Goal: Information Seeking & Learning: Learn about a topic

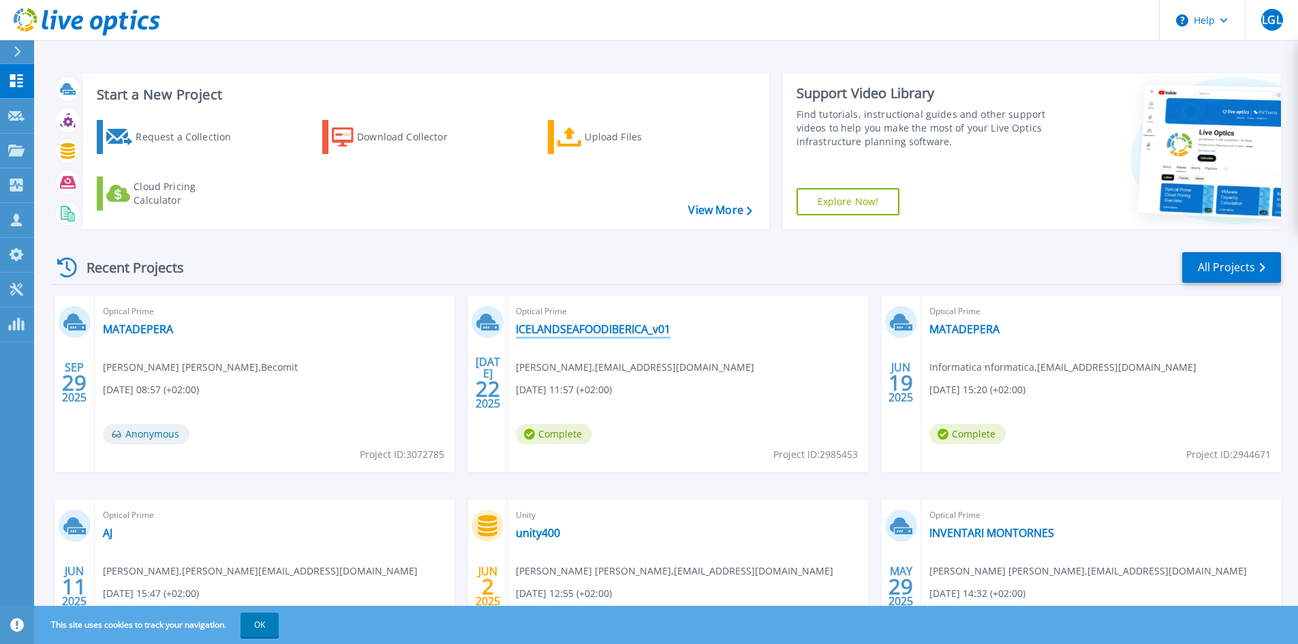
click at [603, 325] on link "ICELANDSEAFOODIBERICA_v01" at bounding box center [593, 329] width 155 height 14
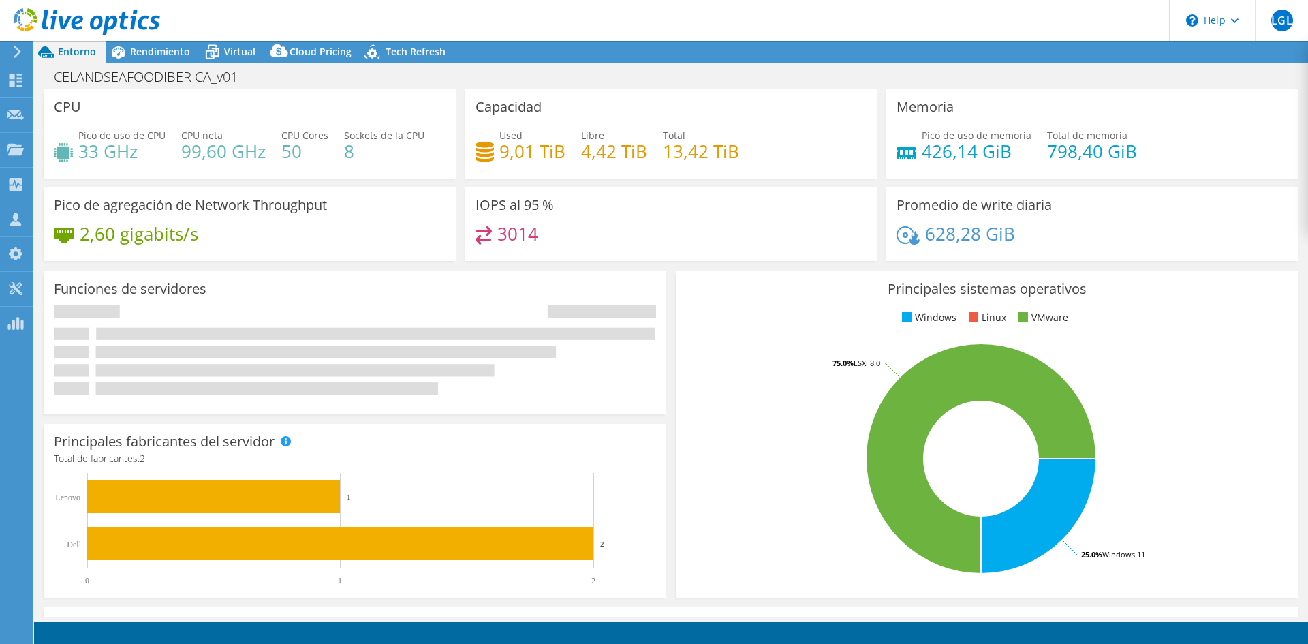
select select "EULondon"
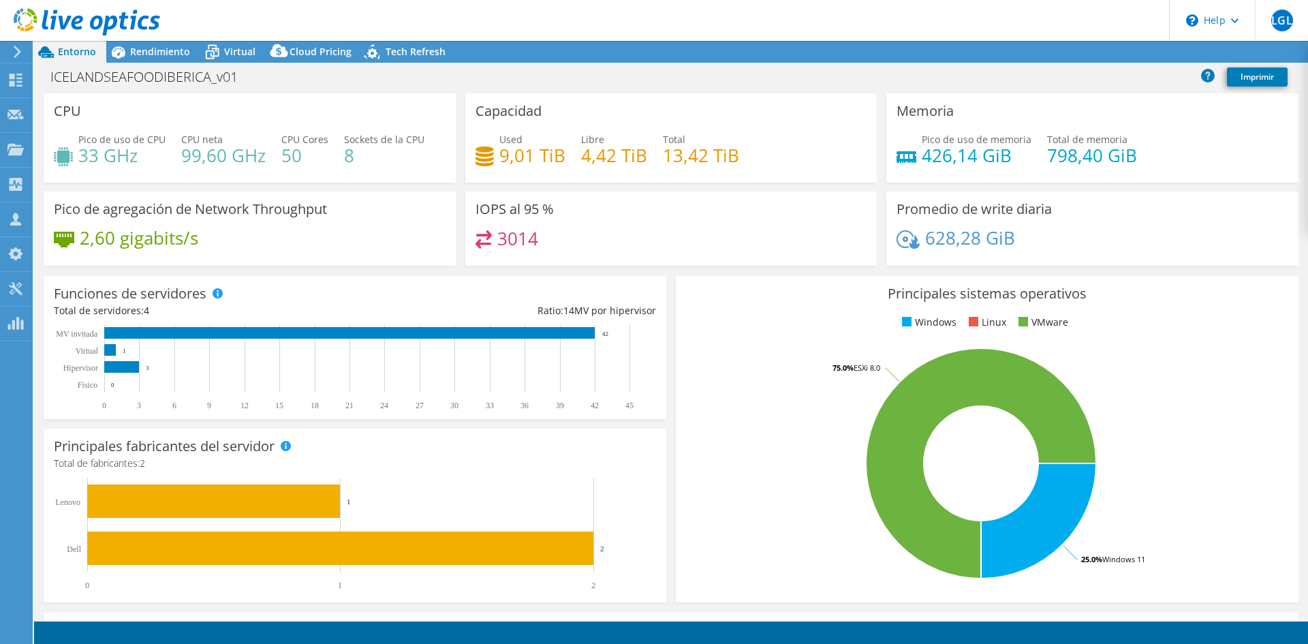
select select "EUR"
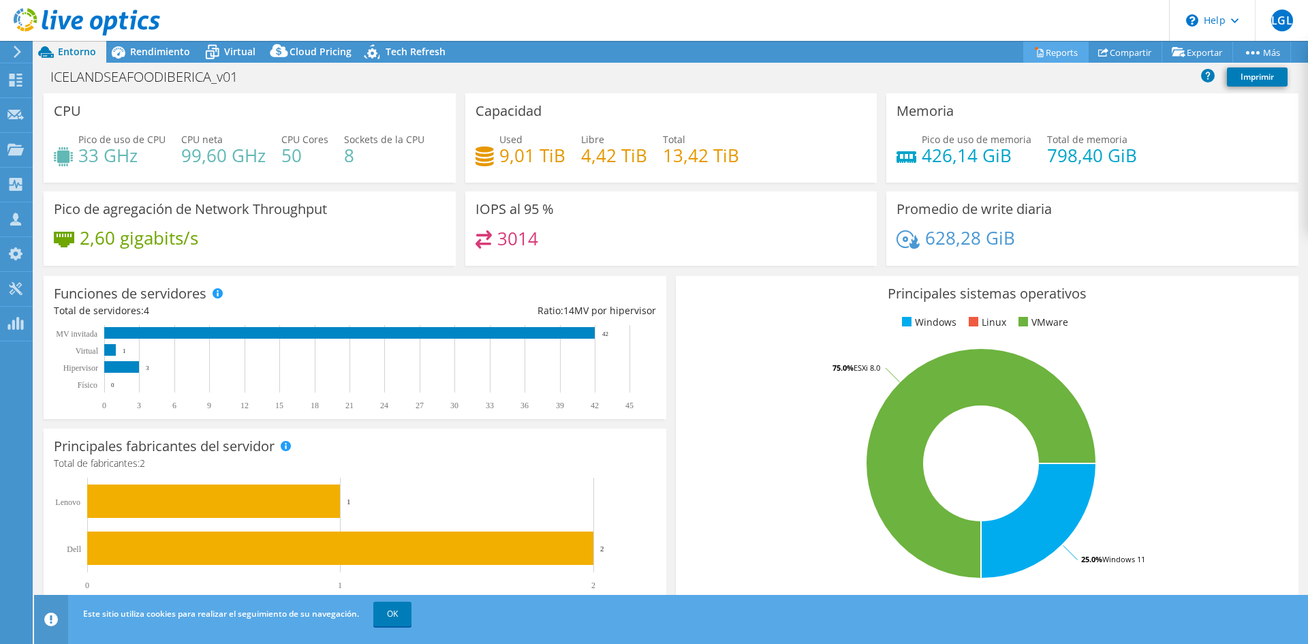
click at [1049, 57] on link "Reports" at bounding box center [1056, 52] width 65 height 21
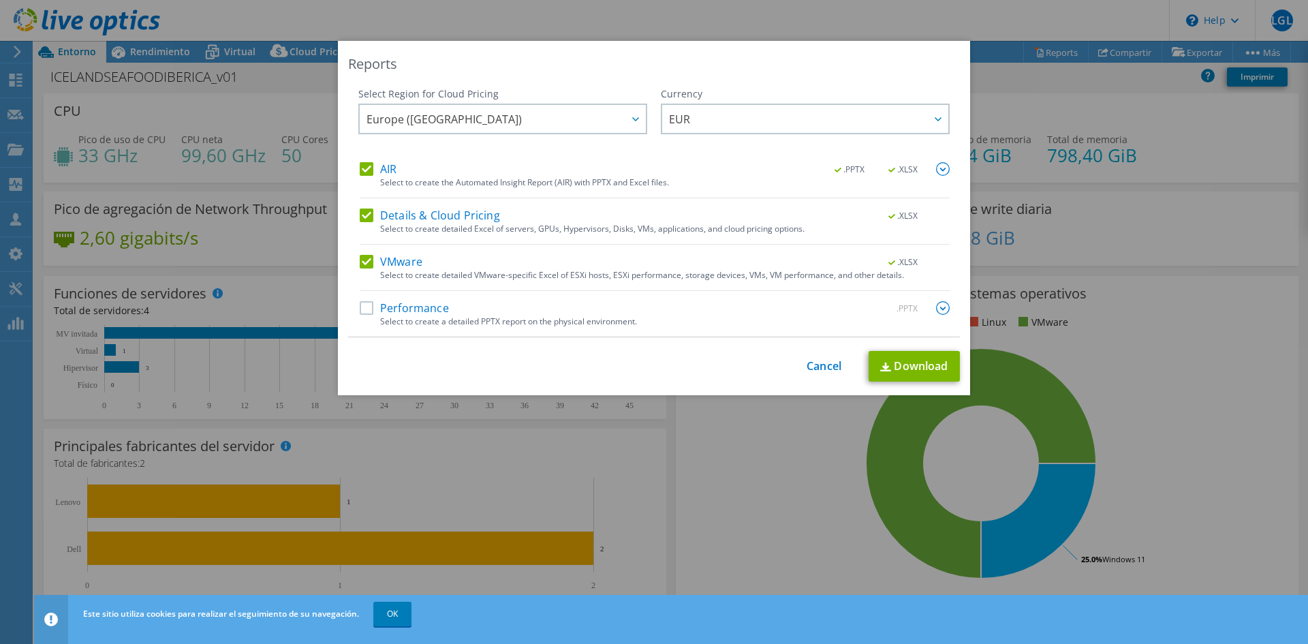
click at [387, 313] on label "Performance" at bounding box center [404, 308] width 89 height 14
click at [0, 0] on input "Performance" at bounding box center [0, 0] width 0 height 0
click at [899, 363] on link "Download" at bounding box center [914, 366] width 91 height 31
click at [899, 373] on link "Download" at bounding box center [914, 366] width 91 height 31
click at [818, 365] on link "Cancel" at bounding box center [824, 366] width 35 height 13
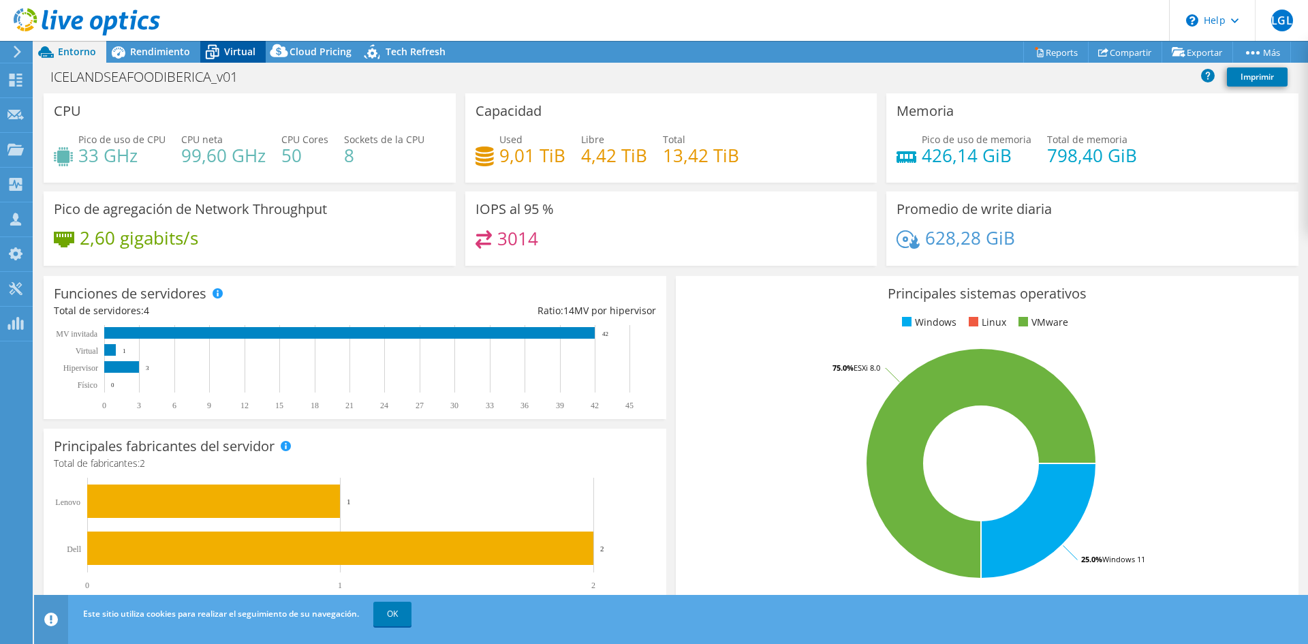
click at [225, 54] on span "Virtual" at bounding box center [239, 51] width 31 height 13
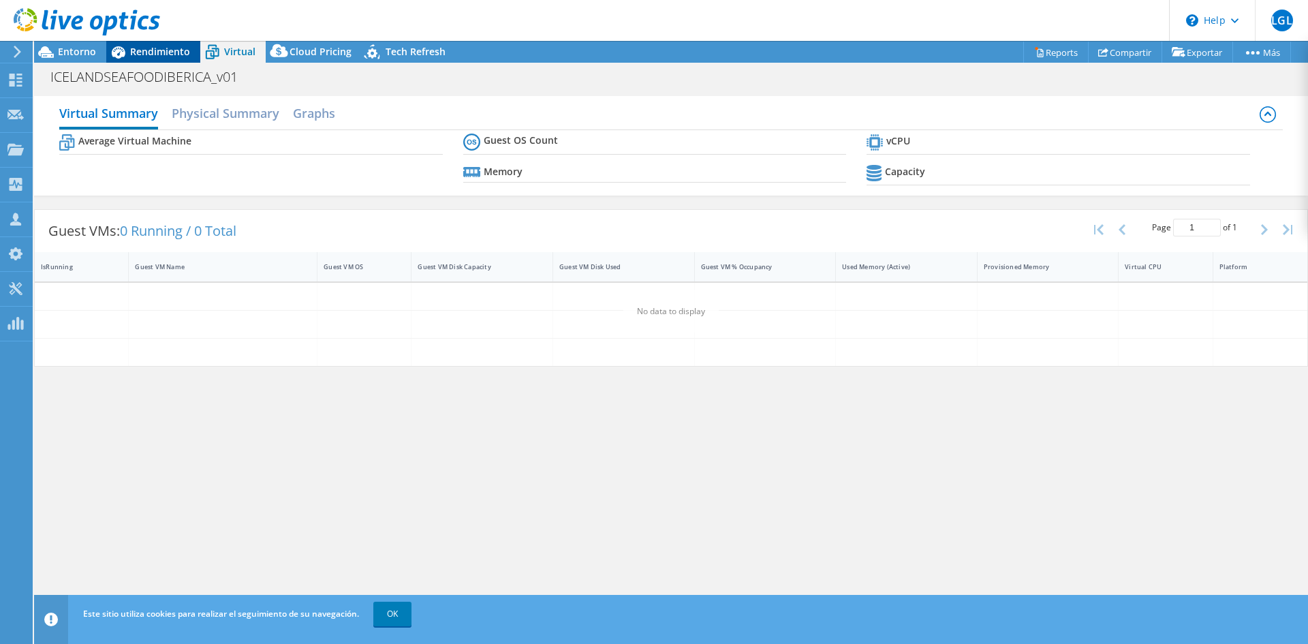
click at [157, 58] on div "Rendimiento" at bounding box center [153, 52] width 94 height 22
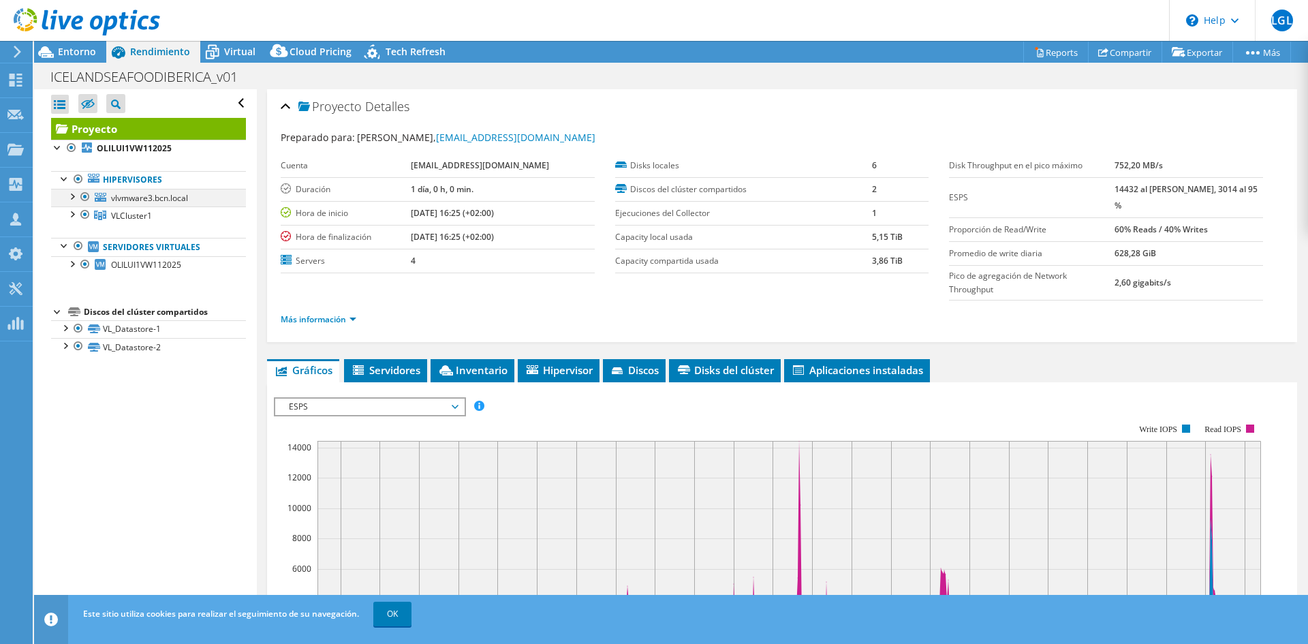
click at [72, 192] on div at bounding box center [72, 196] width 14 height 14
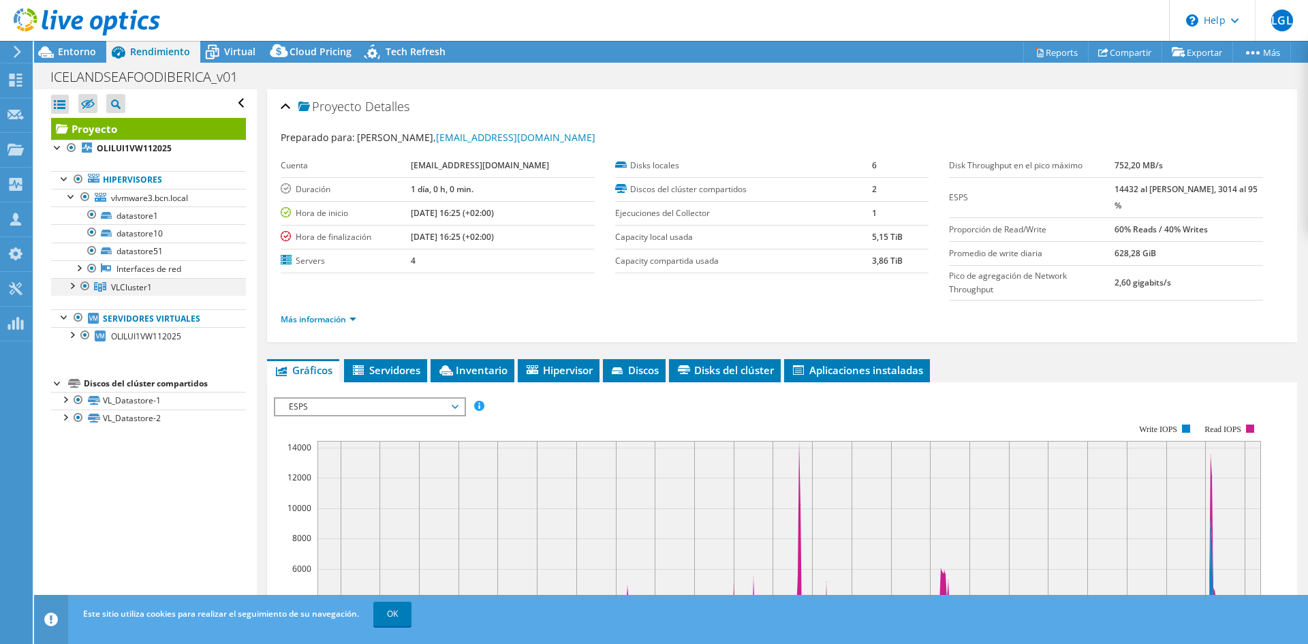
click at [73, 285] on div at bounding box center [72, 285] width 14 height 14
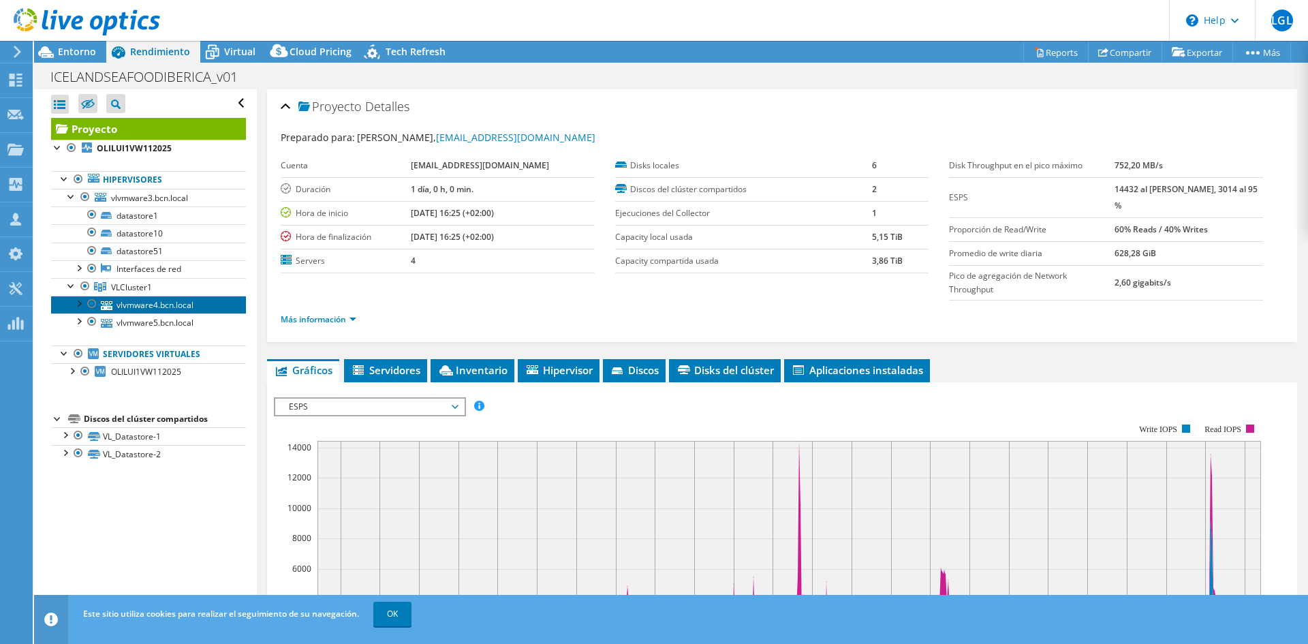
click at [144, 309] on link "vlvmware4.bcn.local" at bounding box center [148, 305] width 195 height 18
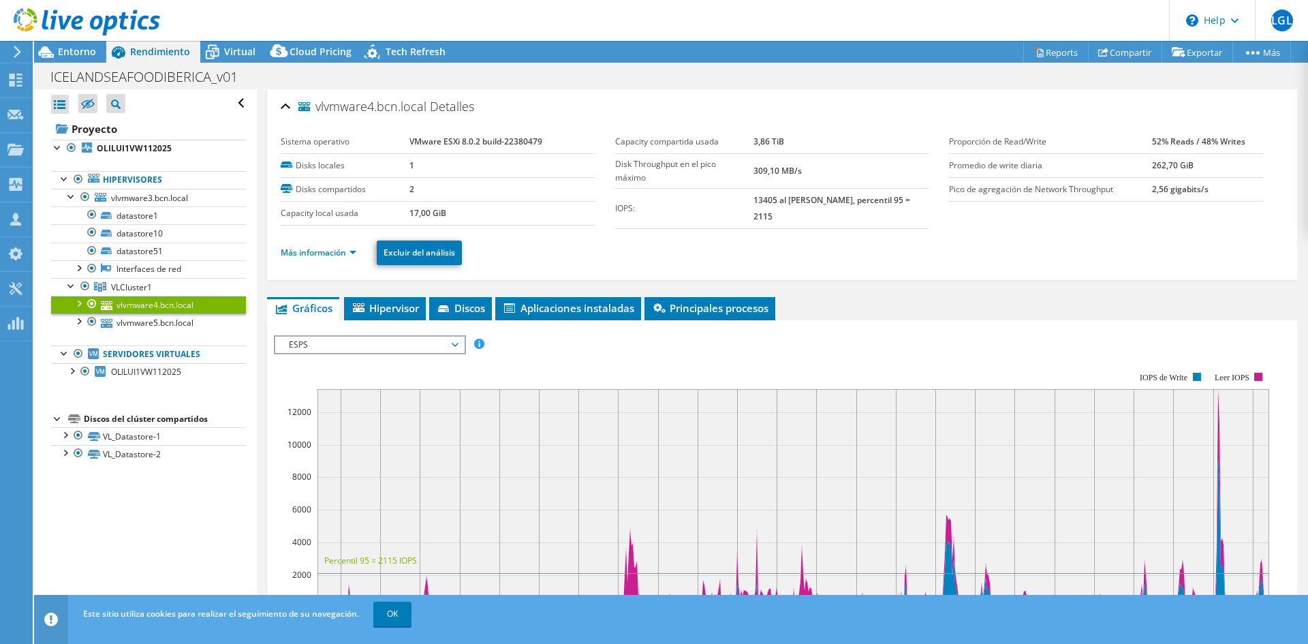
click at [311, 291] on div "vlvmware4.bcn.local Detalles Sistema operativo VMware ESXi 8.0.2 build-22380479…" at bounding box center [782, 497] width 1051 height 816
click at [315, 252] on link "Más información" at bounding box center [319, 253] width 76 height 12
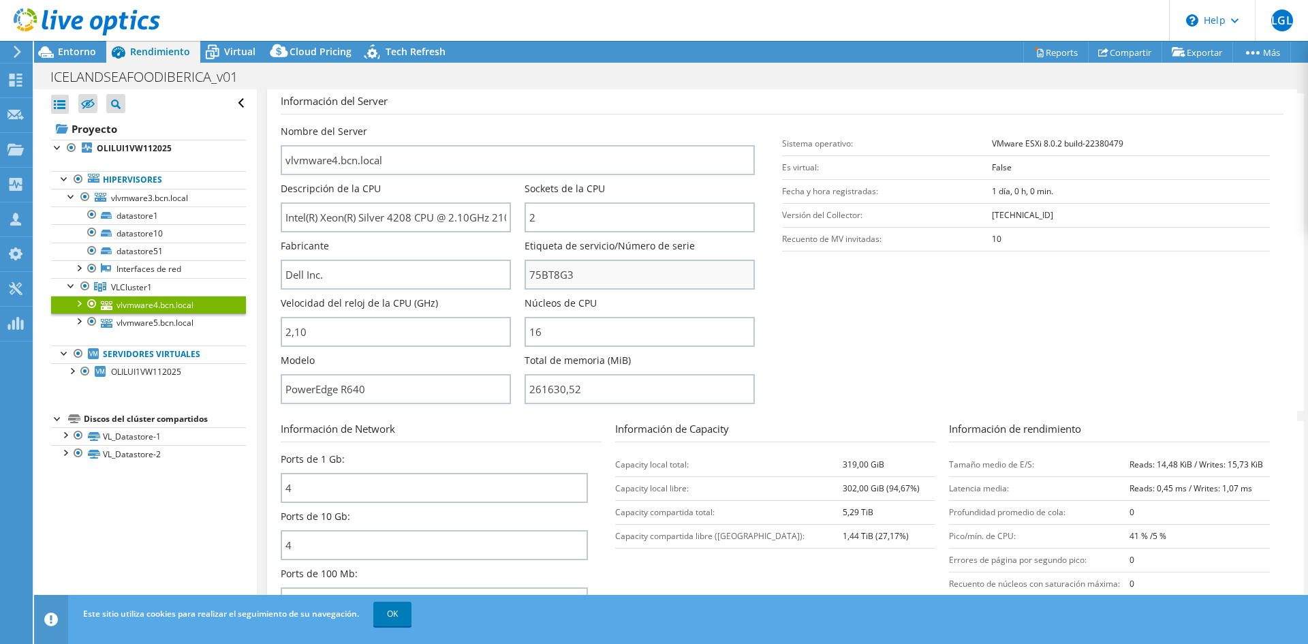
scroll to position [204, 0]
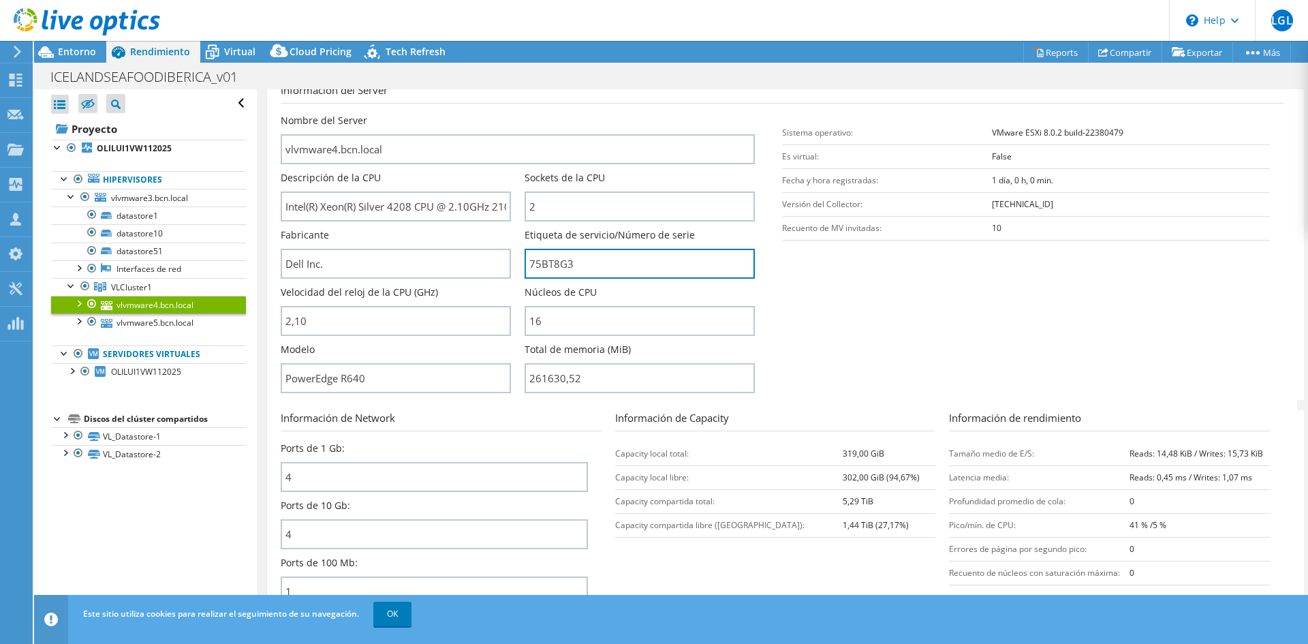
drag, startPoint x: 578, startPoint y: 249, endPoint x: 518, endPoint y: 257, distance: 60.5
click at [518, 114] on div "Nombre del Server vlvmware4.bcn.local Descripción de la CPU Intel(R) Xeon(R) Si…" at bounding box center [525, 114] width 488 height 0
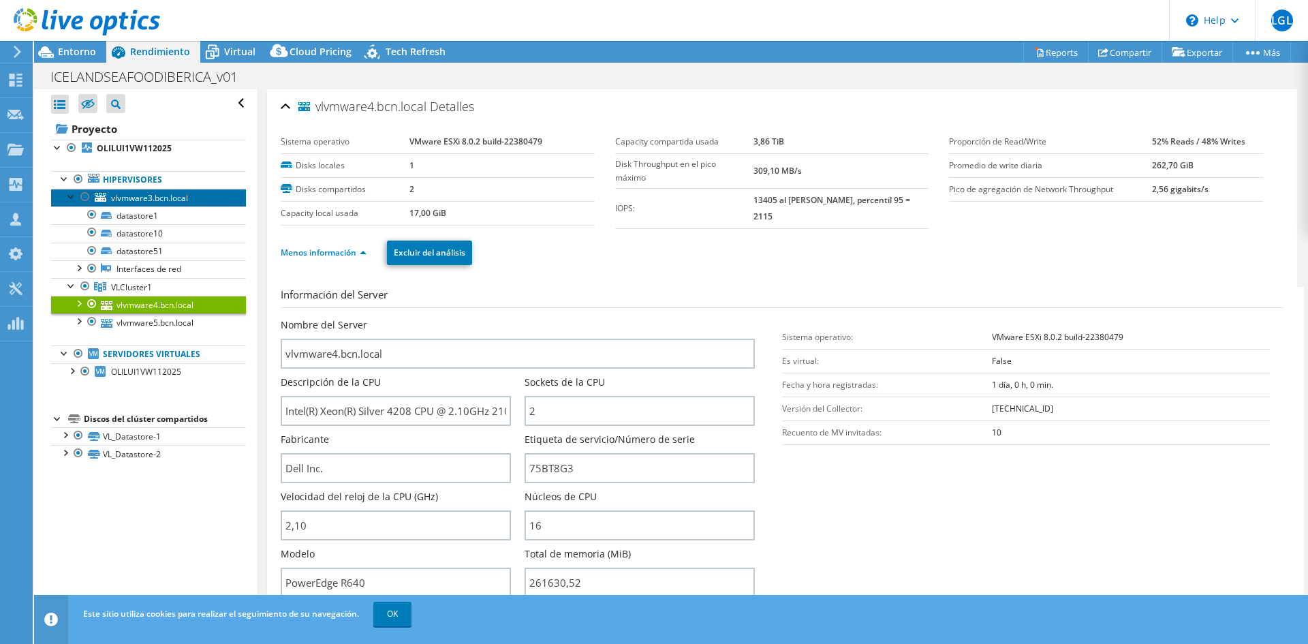
click at [121, 195] on span "vlvmware3.bcn.local" at bounding box center [149, 198] width 77 height 12
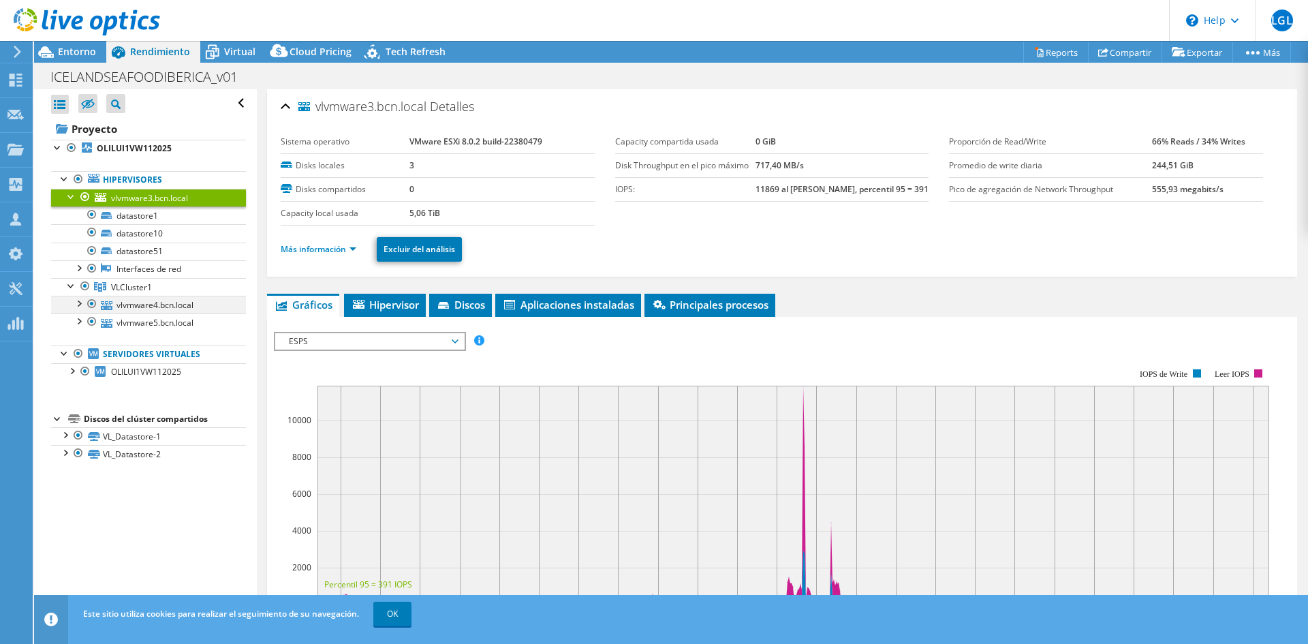
click at [80, 302] on div at bounding box center [79, 303] width 14 height 14
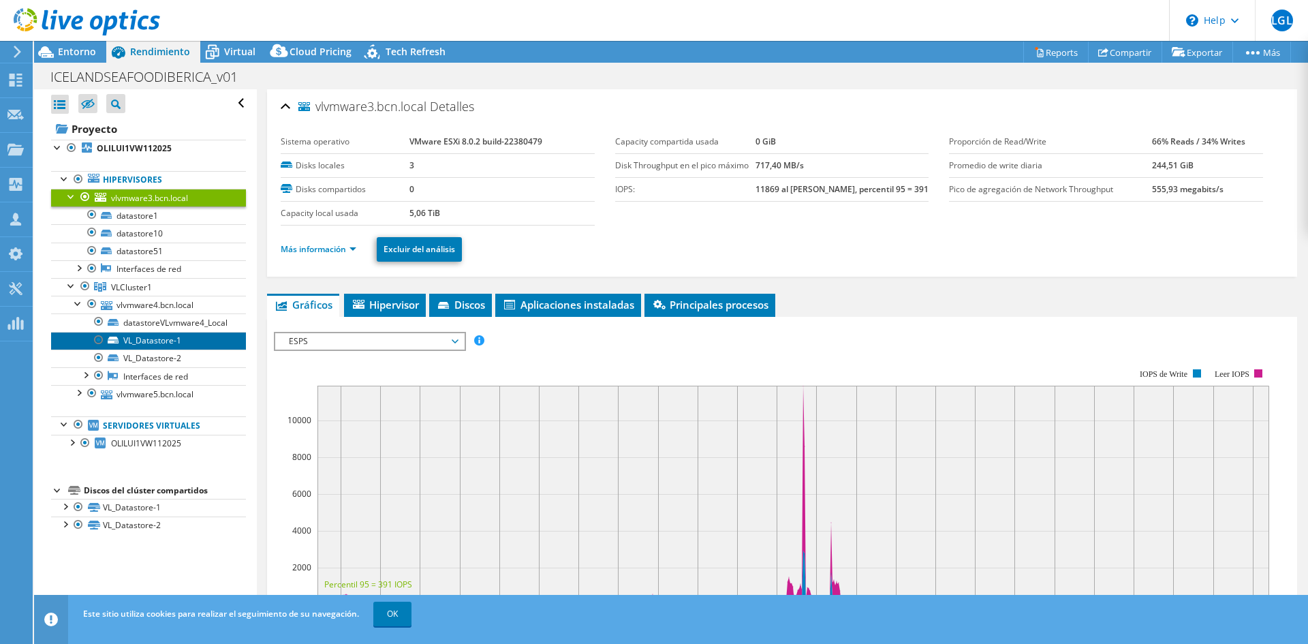
click at [143, 338] on link "VL_Datastore-1" at bounding box center [148, 341] width 195 height 18
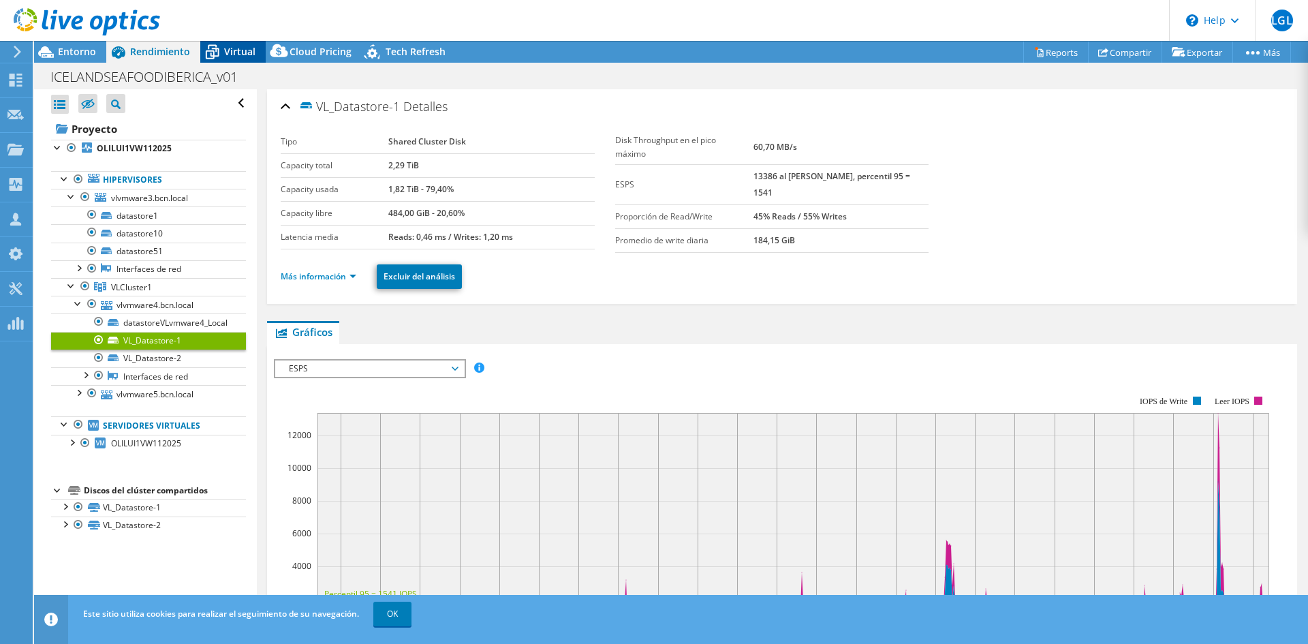
click at [221, 48] on icon at bounding box center [212, 52] width 24 height 24
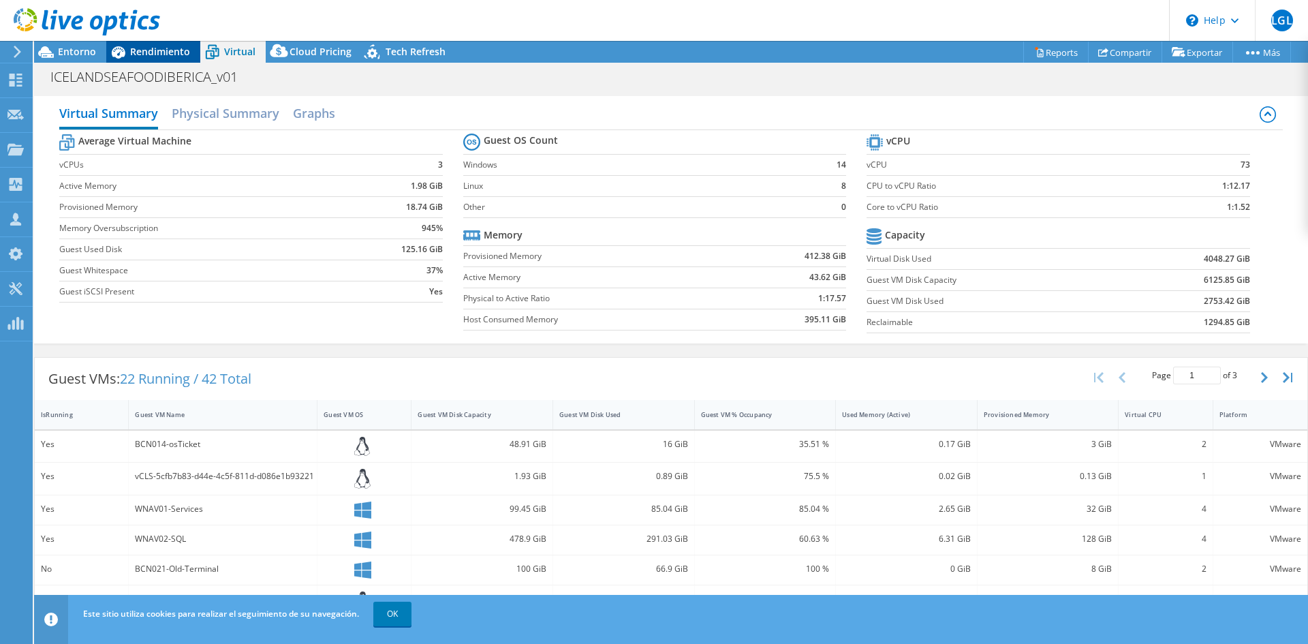
click at [168, 53] on span "Rendimiento" at bounding box center [160, 51] width 60 height 13
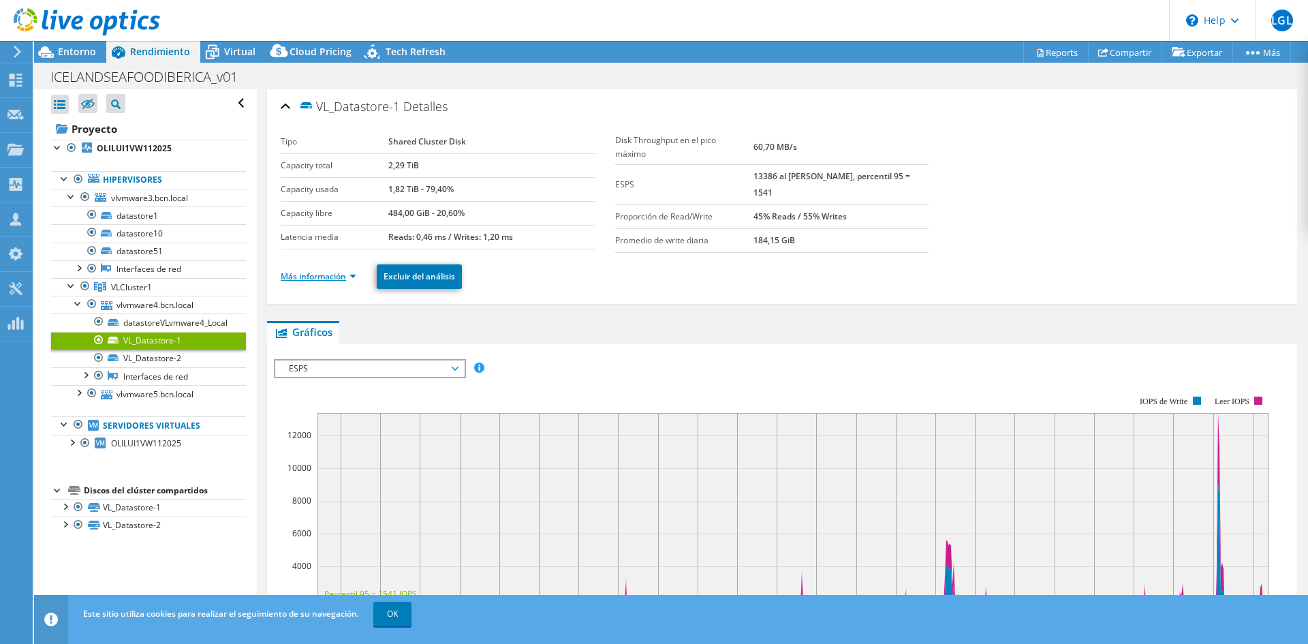
click at [301, 277] on link "Más información" at bounding box center [319, 277] width 76 height 12
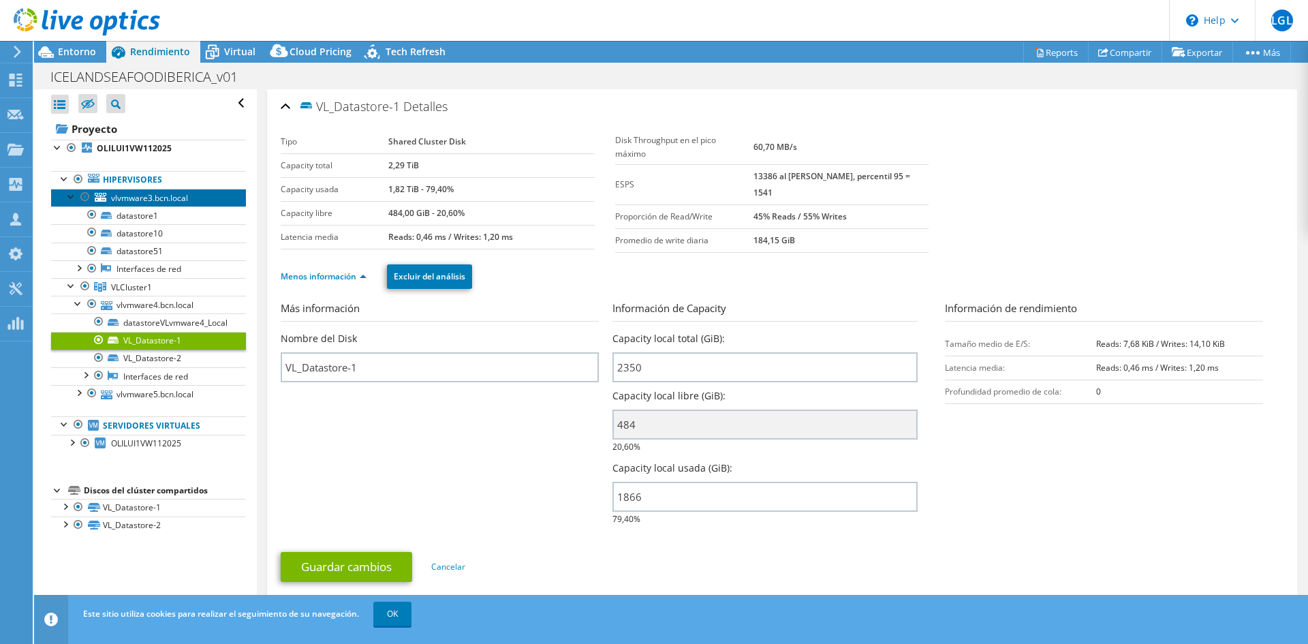
click at [123, 196] on span "vlvmware3.bcn.local" at bounding box center [149, 198] width 77 height 12
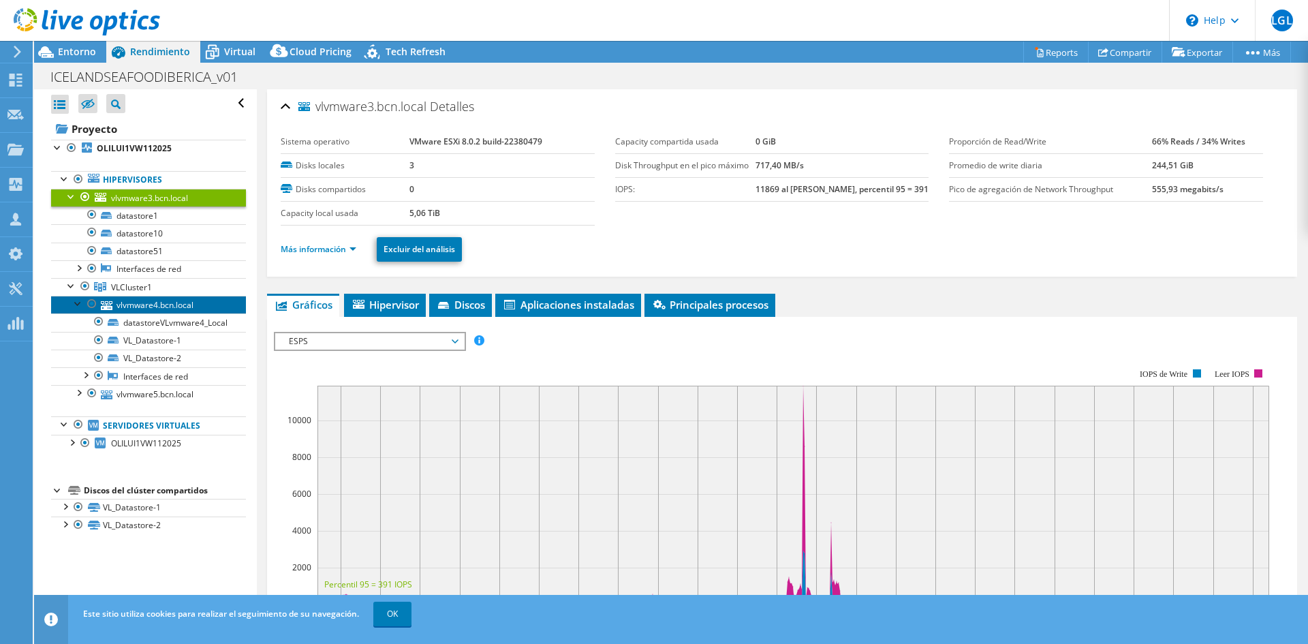
click at [130, 304] on link "vlvmware4.bcn.local" at bounding box center [148, 305] width 195 height 18
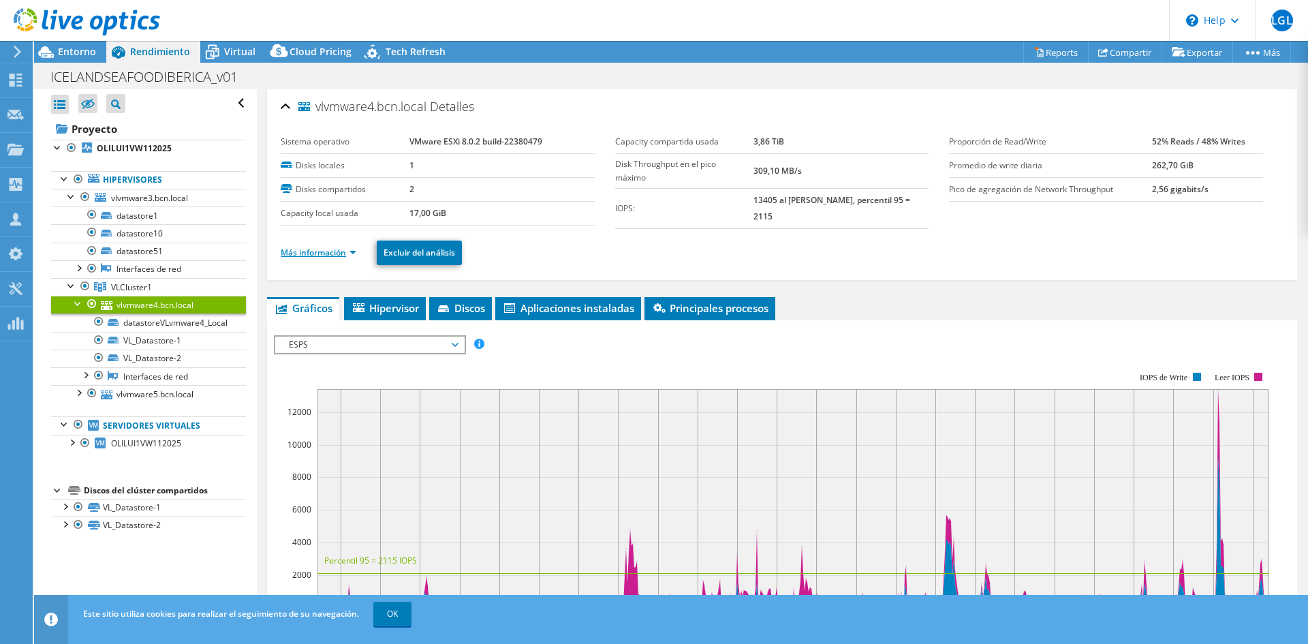
click at [300, 249] on link "Más información" at bounding box center [319, 253] width 76 height 12
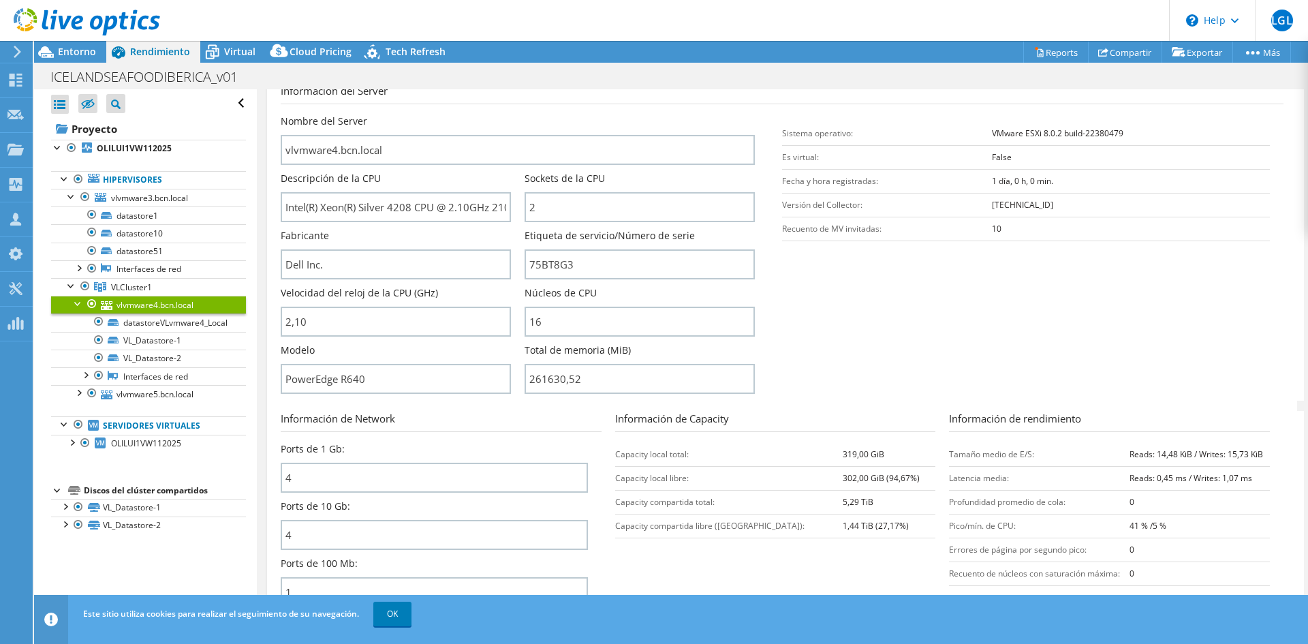
scroll to position [204, 0]
drag, startPoint x: 392, startPoint y: 384, endPoint x: 292, endPoint y: 387, distance: 99.5
click at [220, 371] on div "Abrir todo Cerrar todo Ocultar nodos excluidos Filtro de árbol del proyecto" at bounding box center [671, 353] width 1274 height 528
click at [162, 190] on link "vlvmware3.bcn.local" at bounding box center [148, 198] width 195 height 18
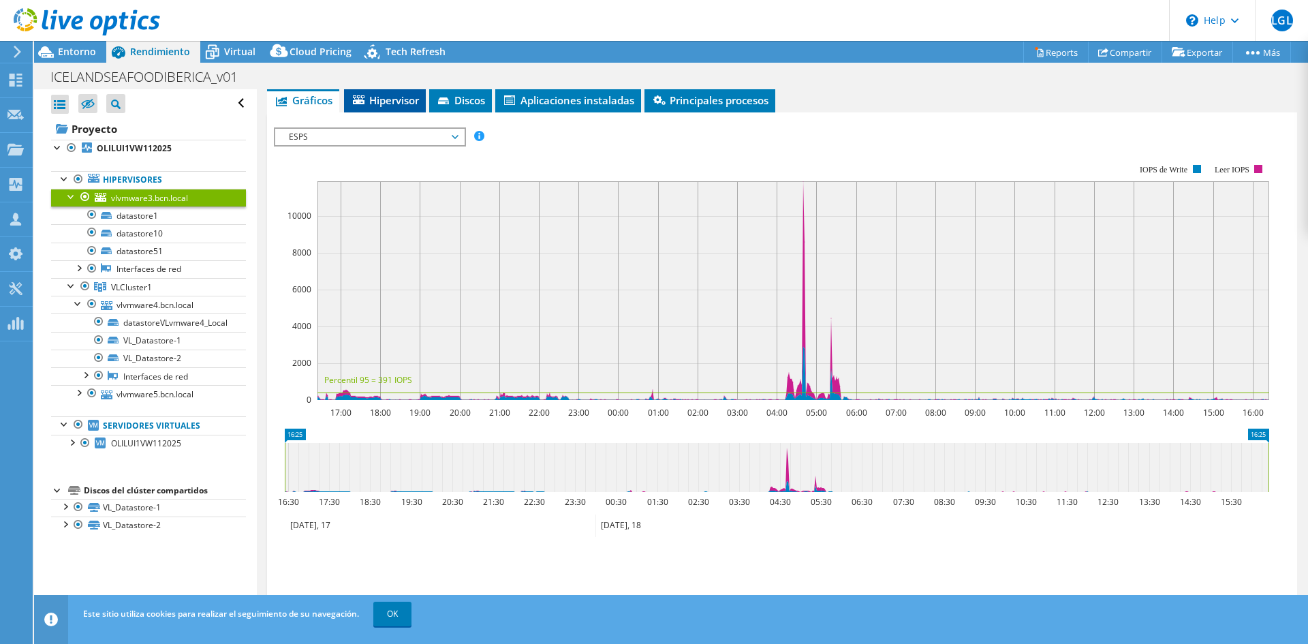
click at [390, 106] on span "Hipervisor" at bounding box center [385, 100] width 68 height 14
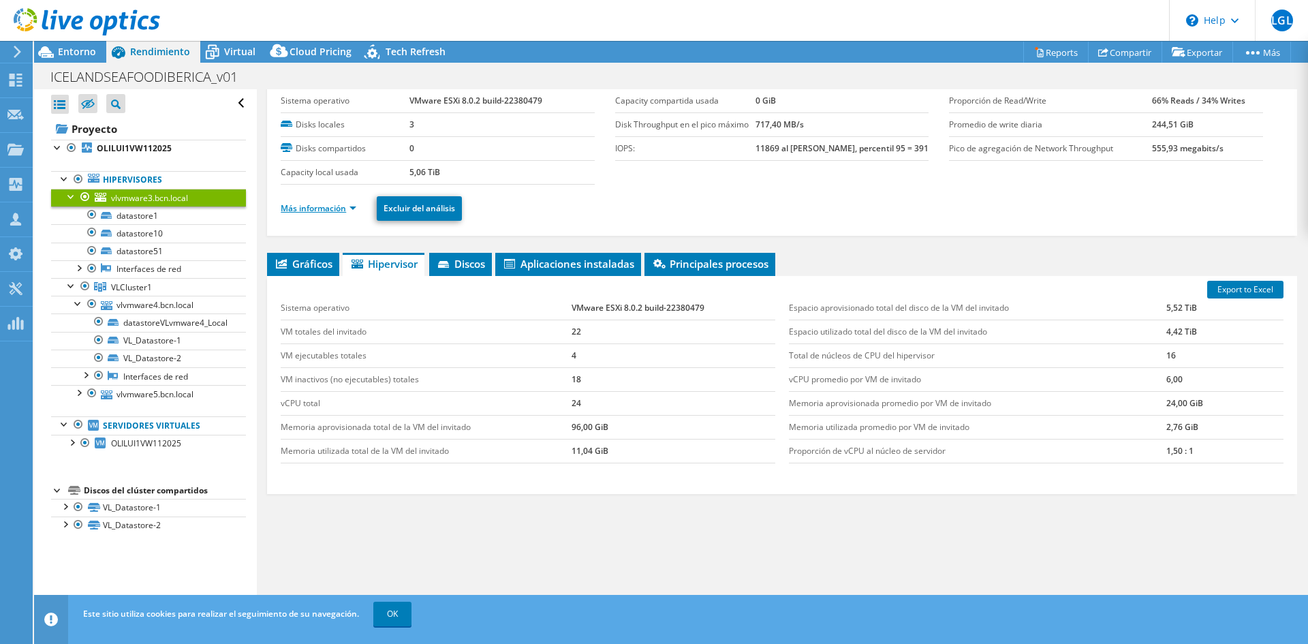
click at [315, 208] on link "Más información" at bounding box center [319, 208] width 76 height 12
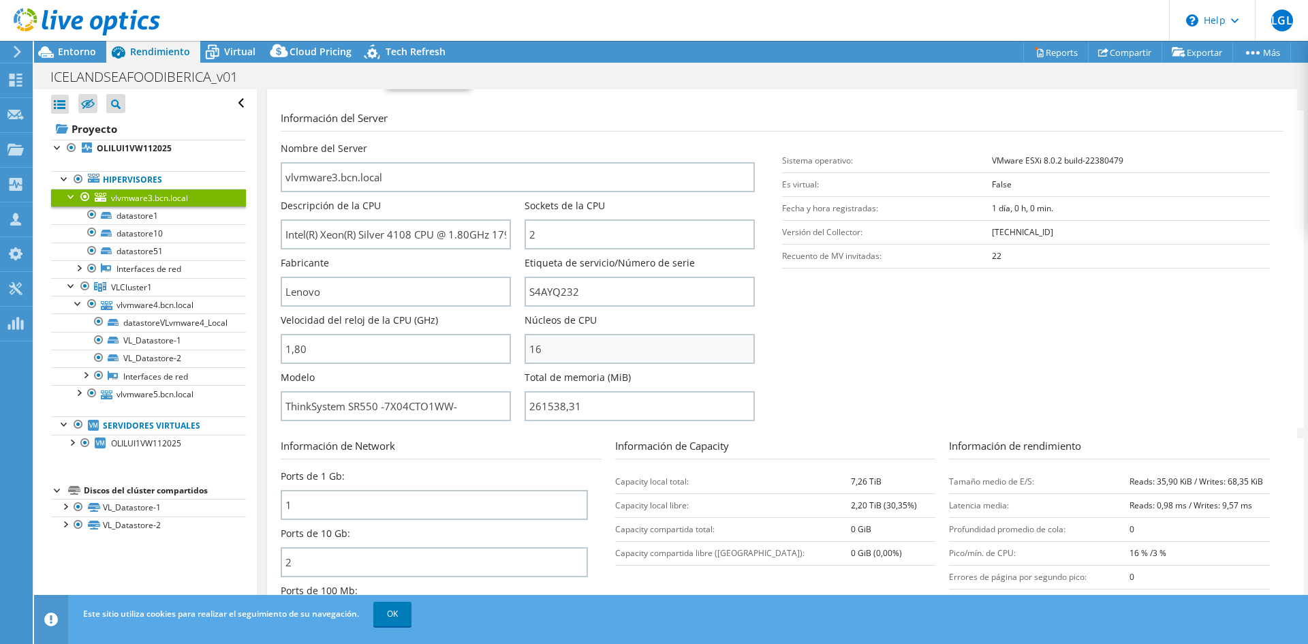
scroll to position [177, 0]
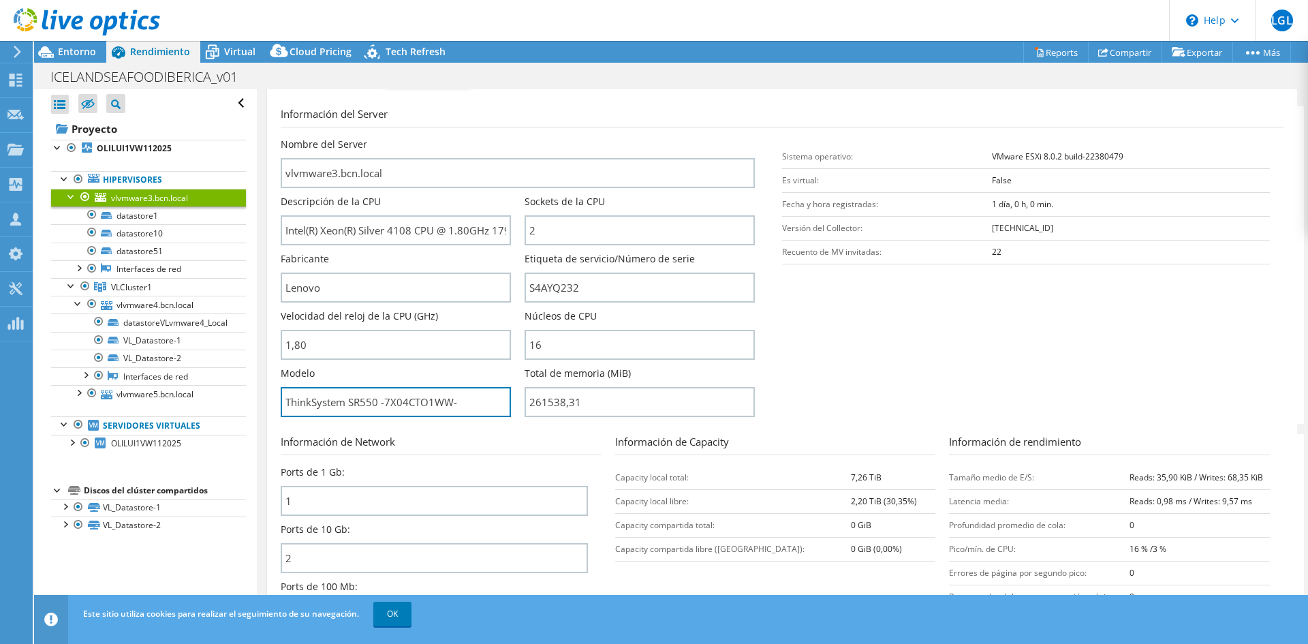
drag, startPoint x: 493, startPoint y: 395, endPoint x: 275, endPoint y: 395, distance: 218.1
click at [275, 395] on div "vlvmware3.bcn.local [GEOGRAPHIC_DATA] Sistema operativo VMware ESXi 8.0.2 build…" at bounding box center [782, 314] width 1030 height 805
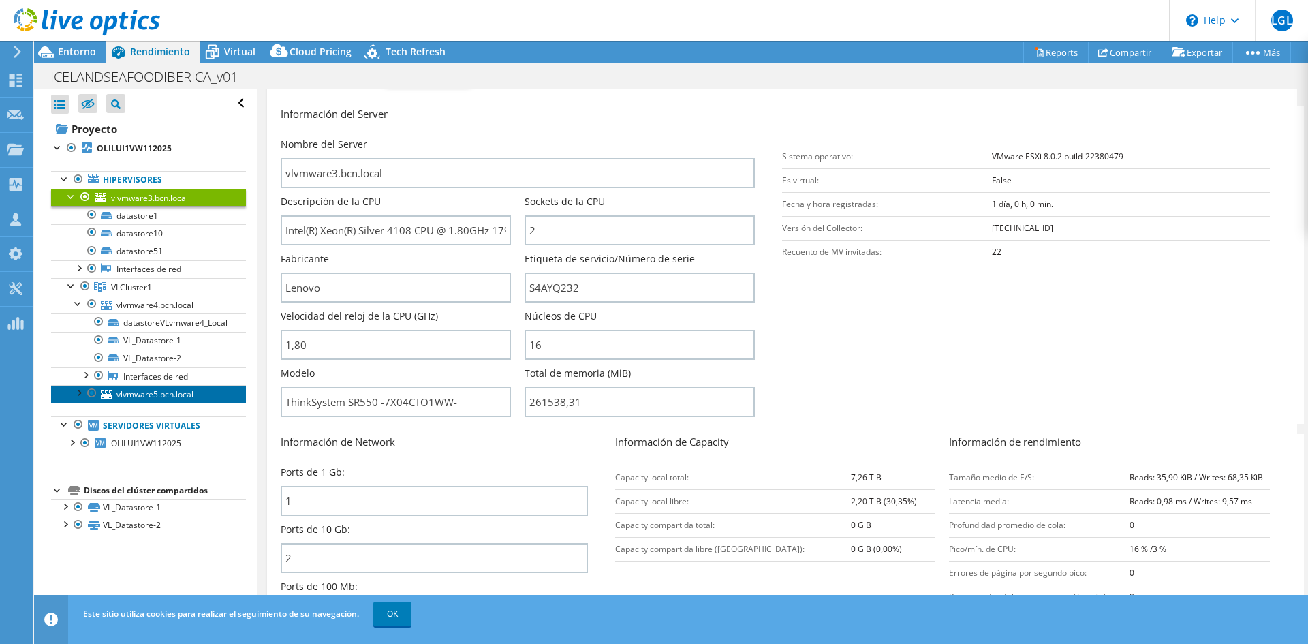
click at [151, 392] on link "vlvmware5.bcn.local" at bounding box center [148, 394] width 195 height 18
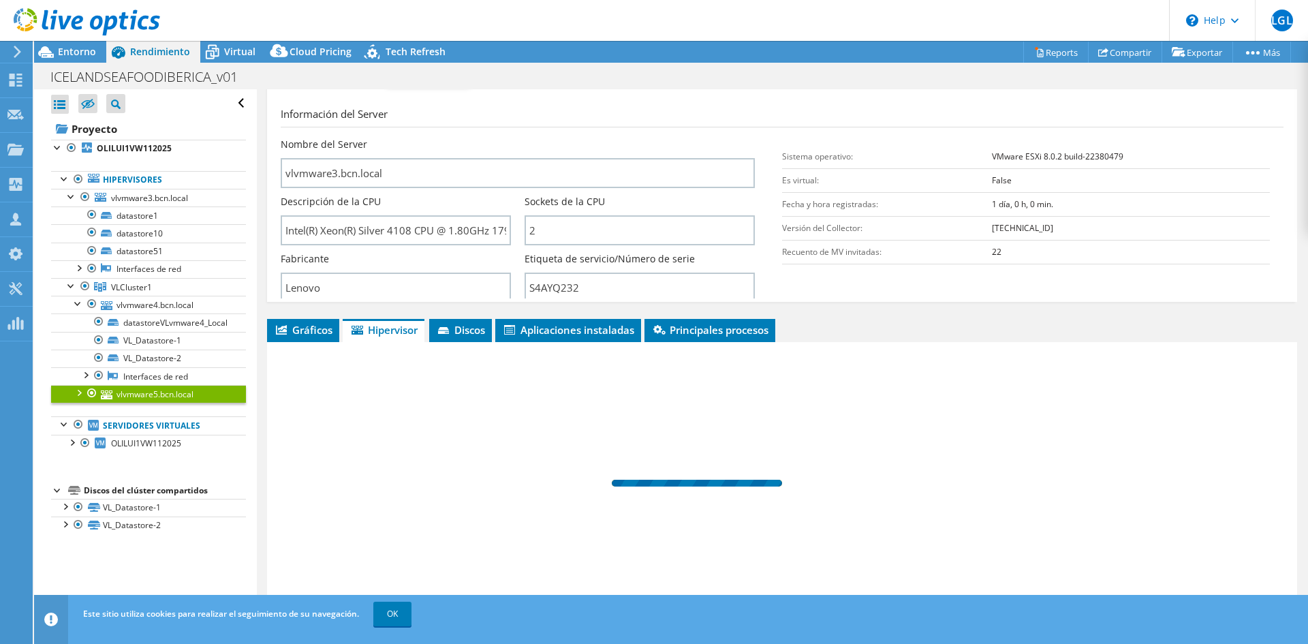
scroll to position [41, 0]
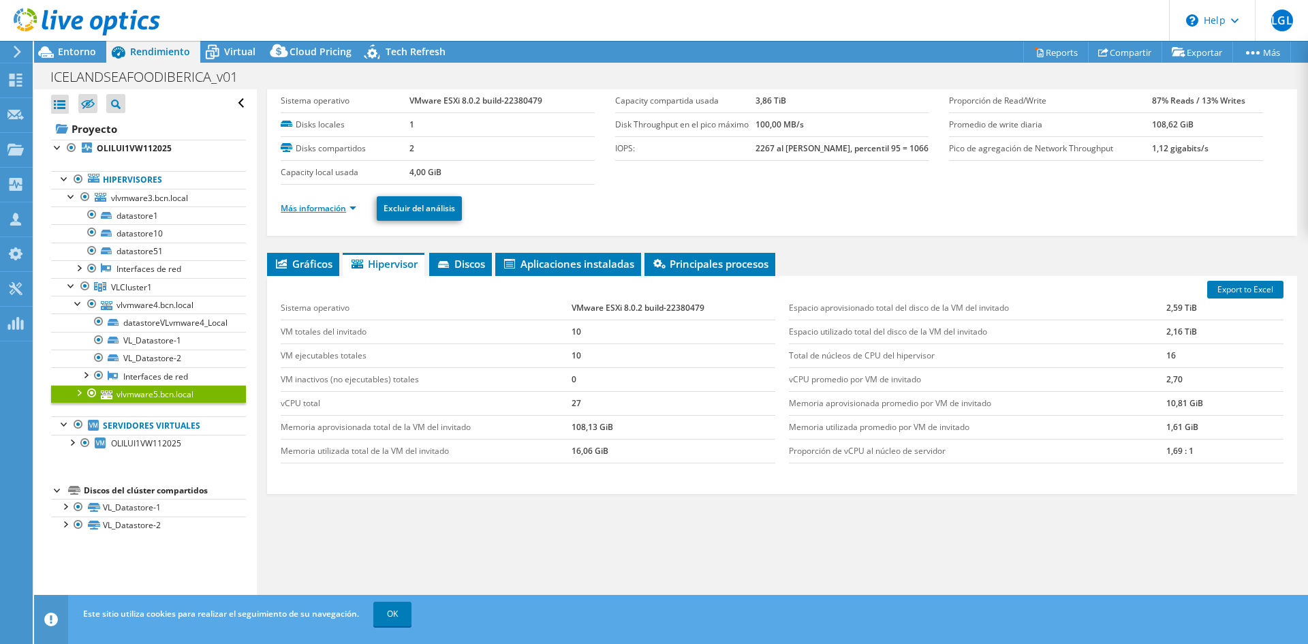
click at [324, 207] on link "Más información" at bounding box center [319, 208] width 76 height 12
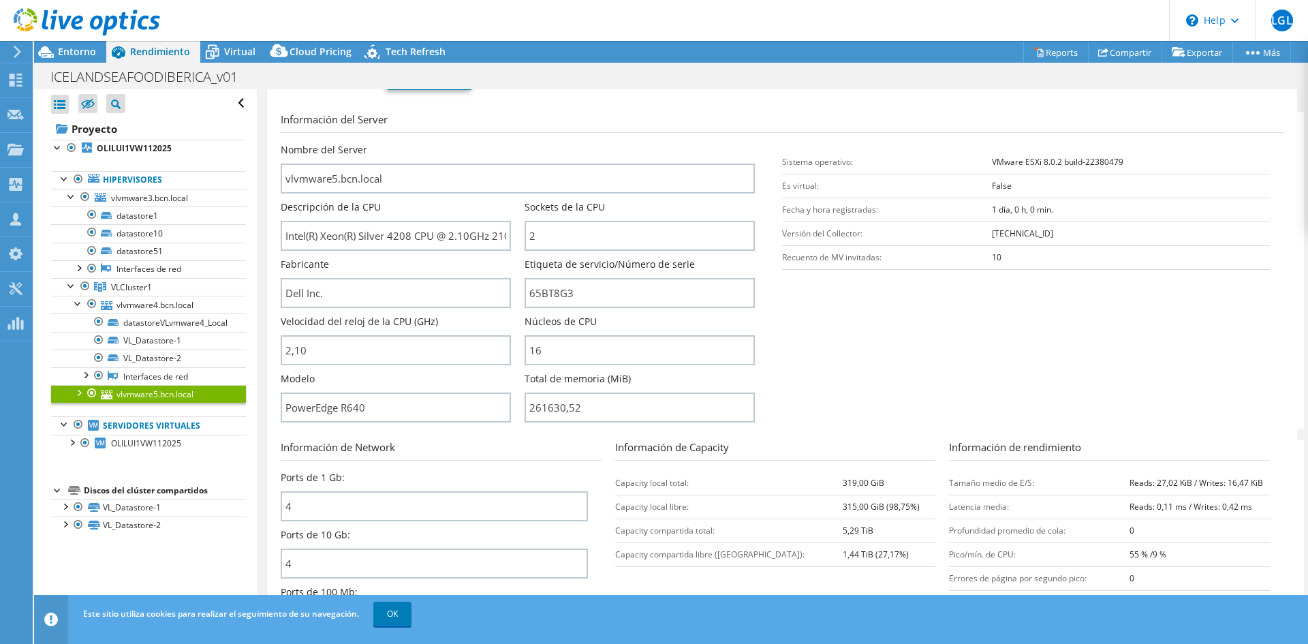
scroll to position [177, 0]
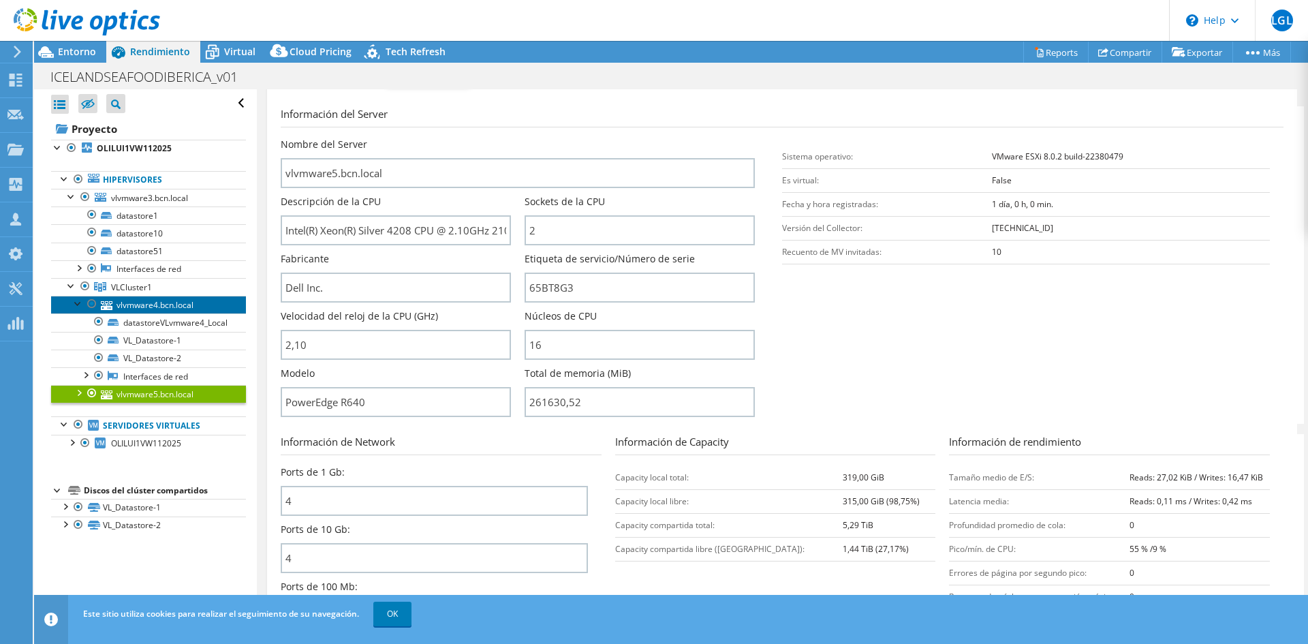
click at [148, 307] on link "vlvmware4.bcn.local" at bounding box center [148, 305] width 195 height 18
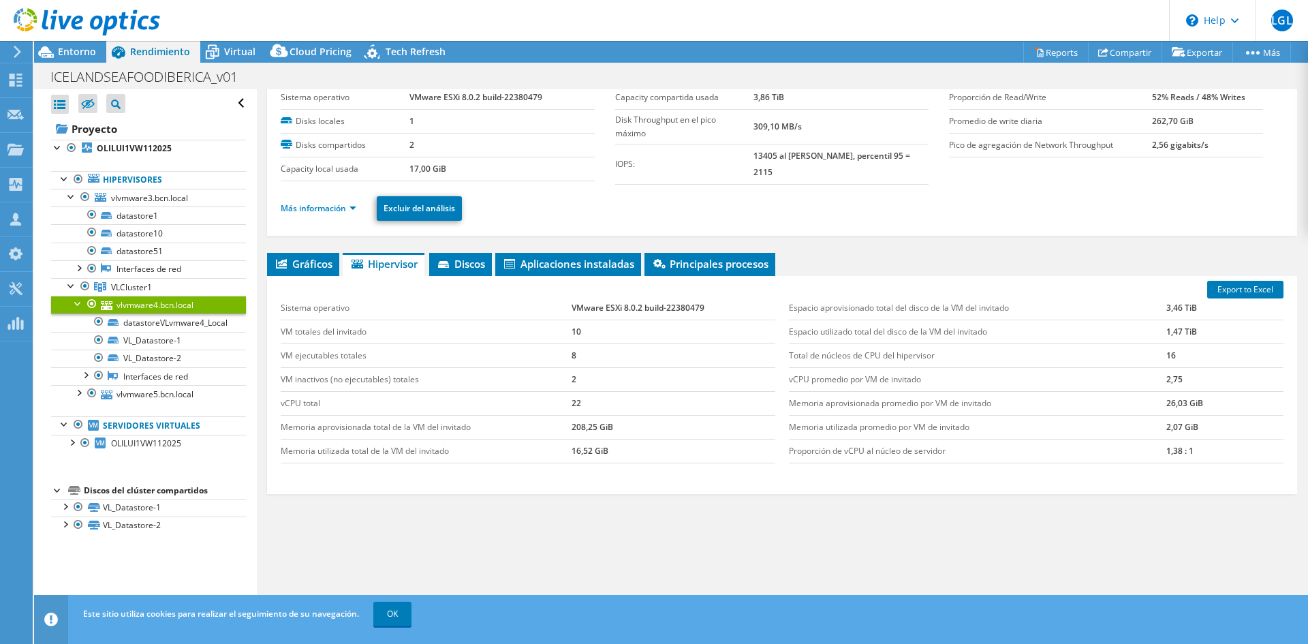
scroll to position [41, 0]
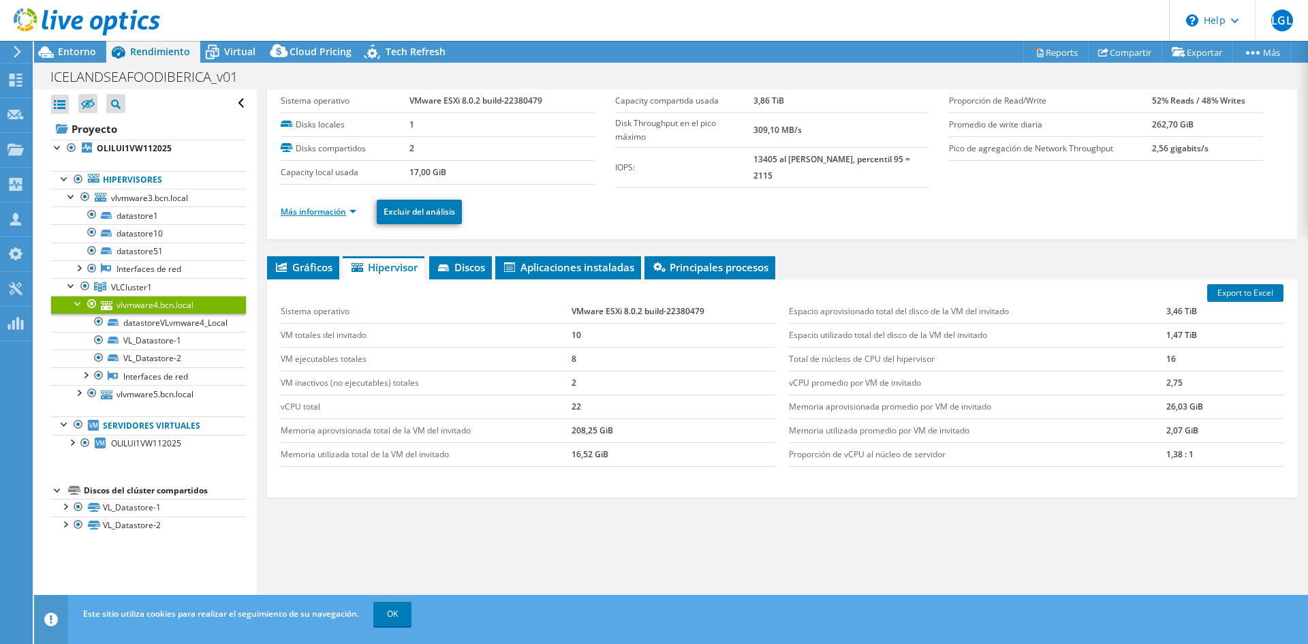
click at [307, 213] on link "Más información" at bounding box center [319, 212] width 76 height 12
